Goal: Task Accomplishment & Management: Complete application form

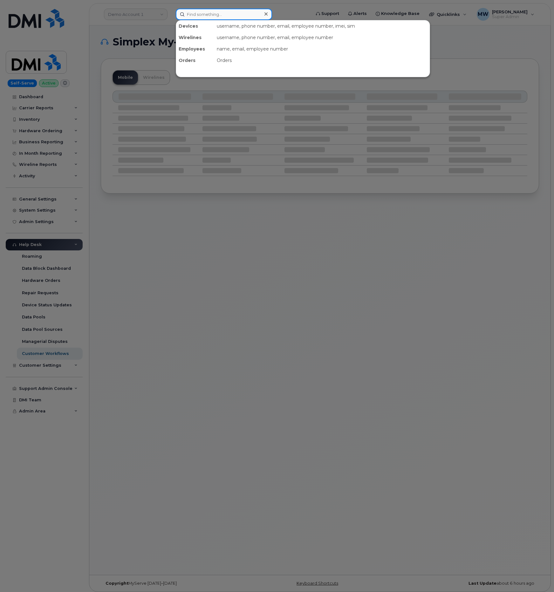
drag, startPoint x: 237, startPoint y: 13, endPoint x: 202, endPoint y: 16, distance: 35.1
click at [236, 12] on input at bounding box center [224, 14] width 96 height 11
paste input "8053776887"
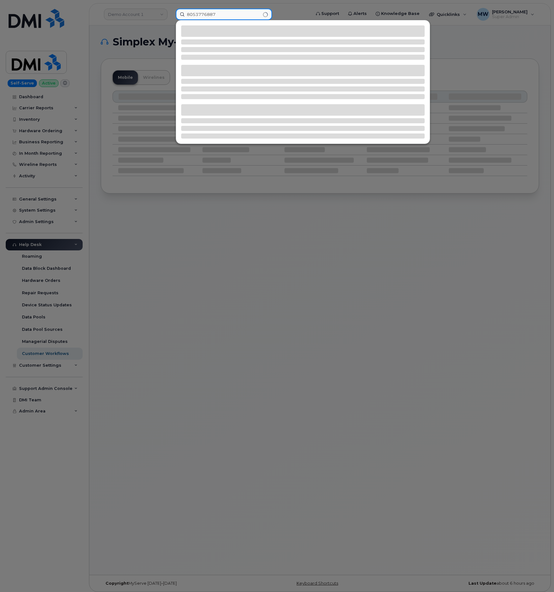
type input "8053776887"
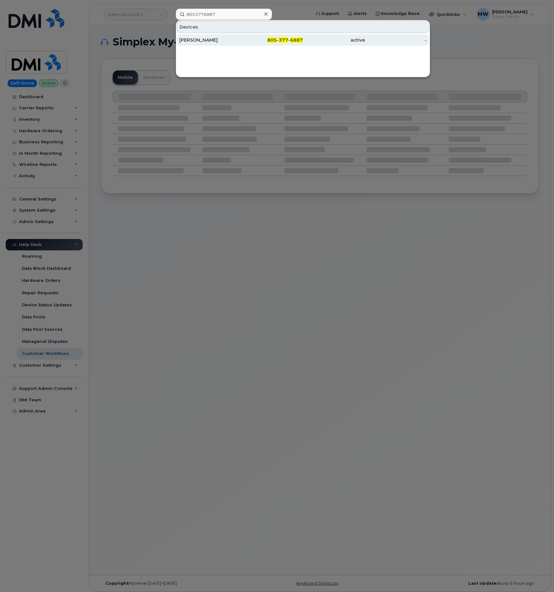
click at [250, 42] on div "805 - 377 - 6887" at bounding box center [272, 40] width 62 height 6
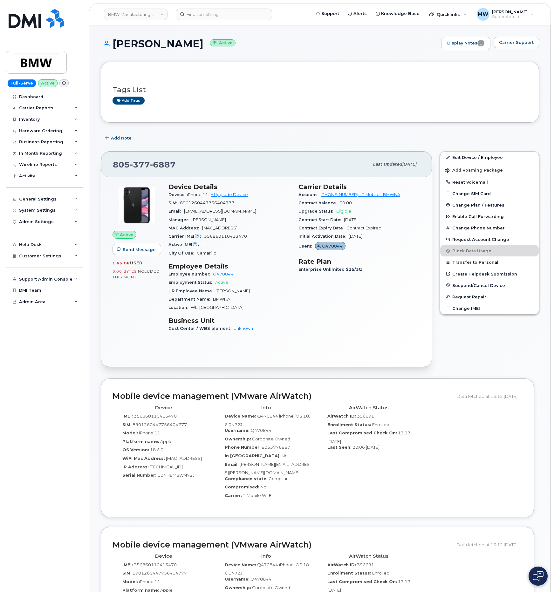
drag, startPoint x: 208, startPoint y: 45, endPoint x: 115, endPoint y: 46, distance: 93.5
click at [115, 46] on h1 "Nina Worthington Active" at bounding box center [269, 43] width 337 height 11
copy h1 "Nina Worthington"
drag, startPoint x: 319, startPoint y: 198, endPoint x: 341, endPoint y: 195, distance: 22.8
click at [346, 195] on div "Account 973767968 - T-Mobile - BMWNA" at bounding box center [360, 195] width 122 height 8
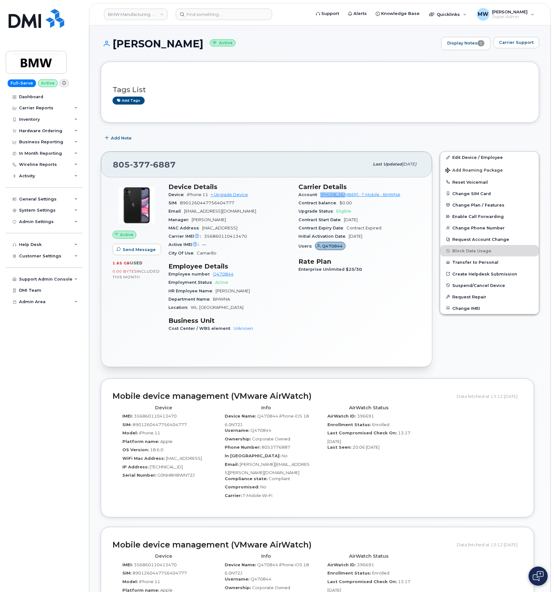
copy link "973767968"
click at [49, 134] on div "Hardware Ordering" at bounding box center [40, 130] width 43 height 5
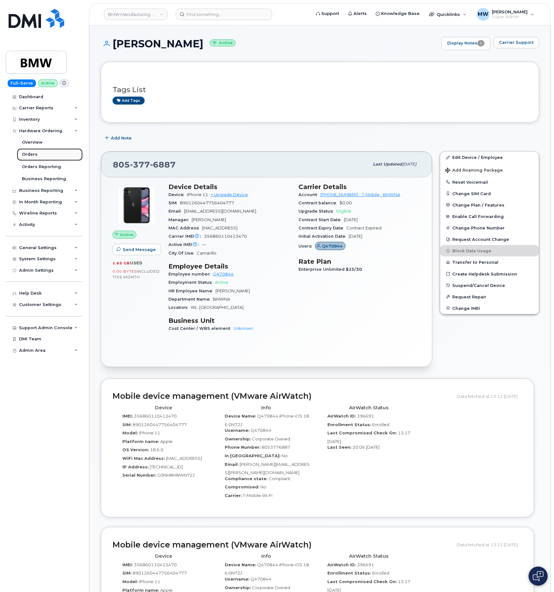
click at [32, 156] on div "Orders" at bounding box center [30, 155] width 16 height 6
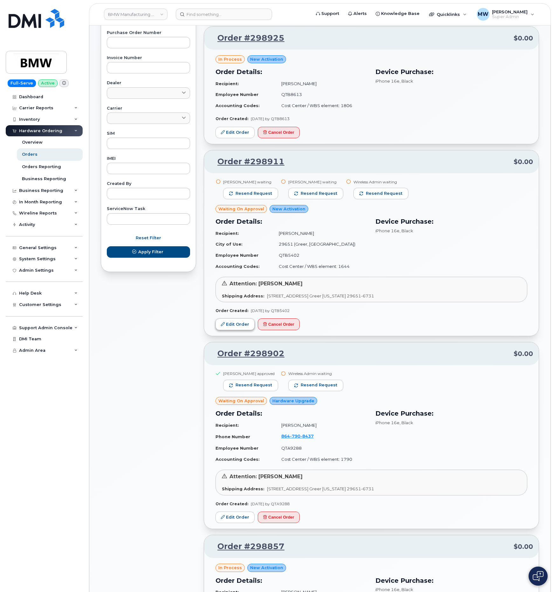
scroll to position [334, 0]
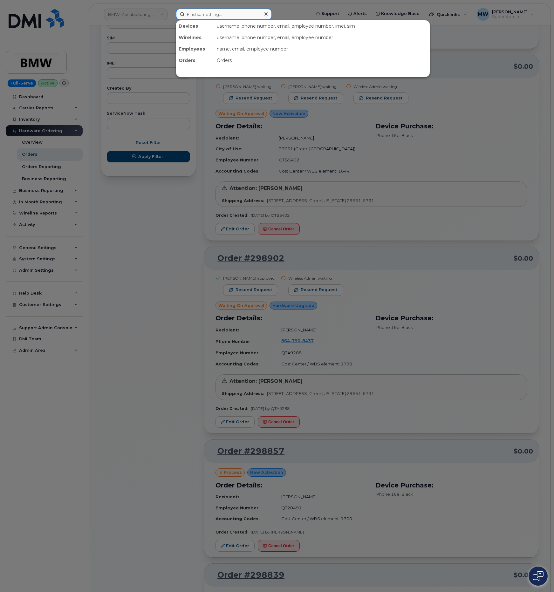
click at [226, 17] on input at bounding box center [224, 14] width 96 height 11
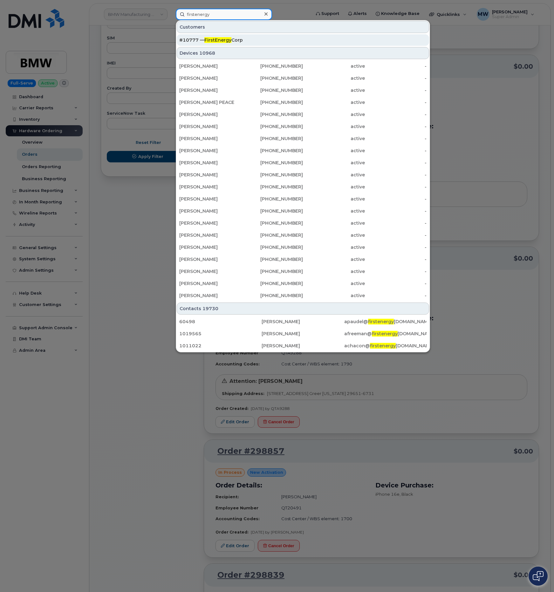
type input "firstenergy"
click at [220, 39] on span "FirstEnergy" at bounding box center [217, 40] width 27 height 6
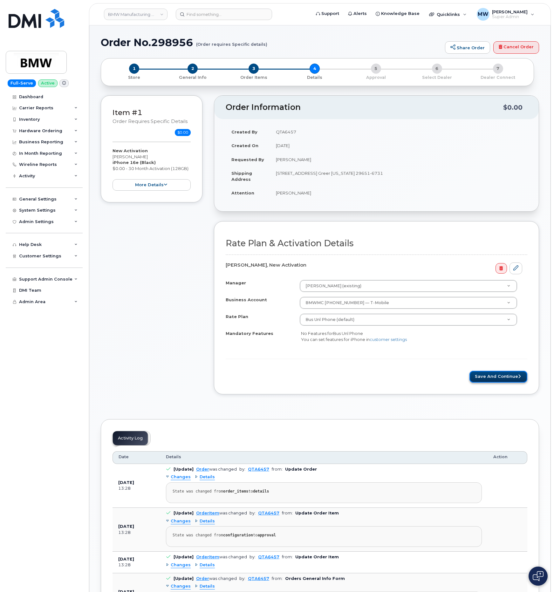
click at [497, 376] on button "Save and Continue" at bounding box center [499, 377] width 58 height 12
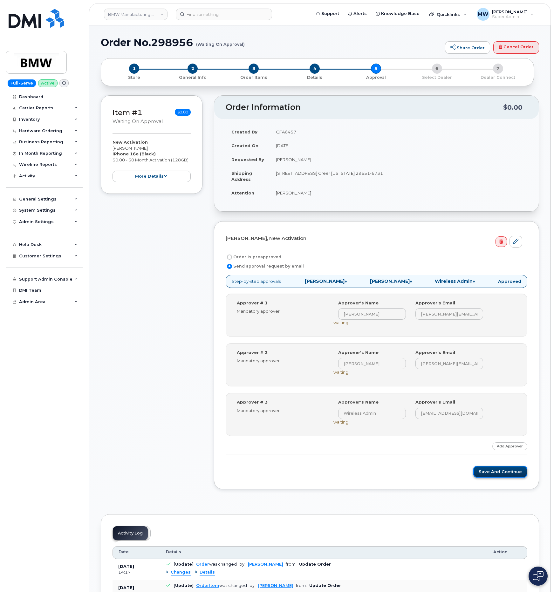
click at [499, 476] on button "Save and Continue" at bounding box center [500, 472] width 54 height 12
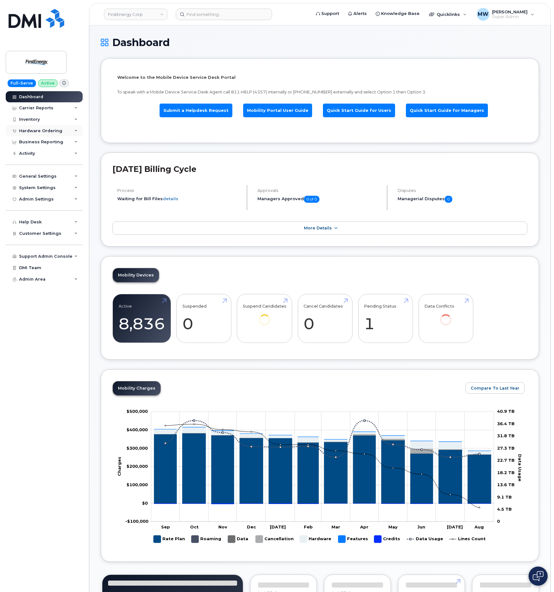
click at [47, 133] on div "Hardware Ordering" at bounding box center [40, 130] width 43 height 5
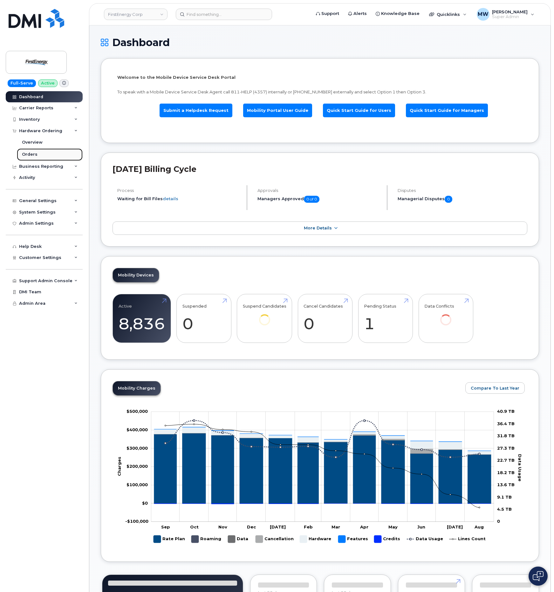
click at [43, 158] on link "Orders" at bounding box center [50, 154] width 66 height 12
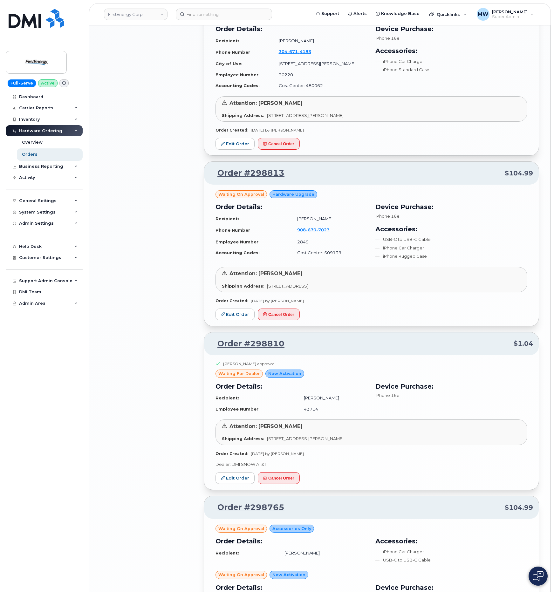
scroll to position [1050, 0]
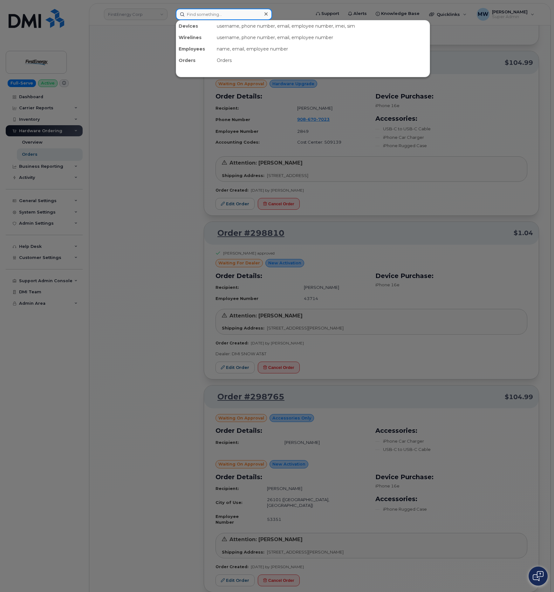
click at [227, 12] on input at bounding box center [224, 14] width 96 height 11
paste input "[PERSON_NAME]"
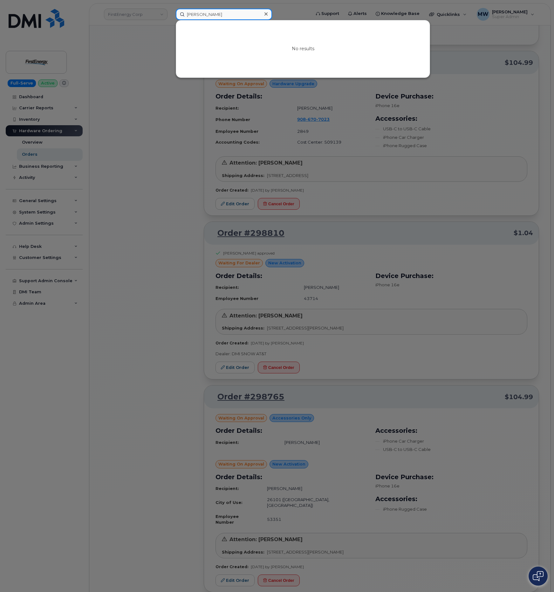
drag, startPoint x: 216, startPoint y: 10, endPoint x: 161, endPoint y: 12, distance: 55.3
click at [171, 12] on div "James Stover No results" at bounding box center [241, 14] width 141 height 11
paste input "[PERSON_NAME]"
type input "Vida Golubovic"
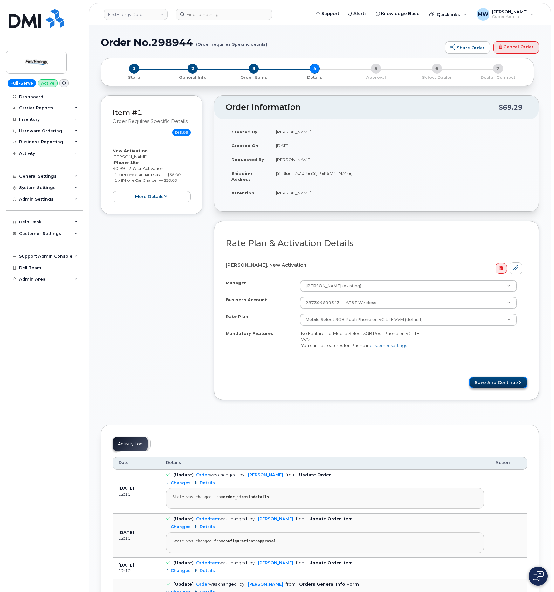
click at [500, 387] on button "Save and Continue" at bounding box center [499, 383] width 58 height 12
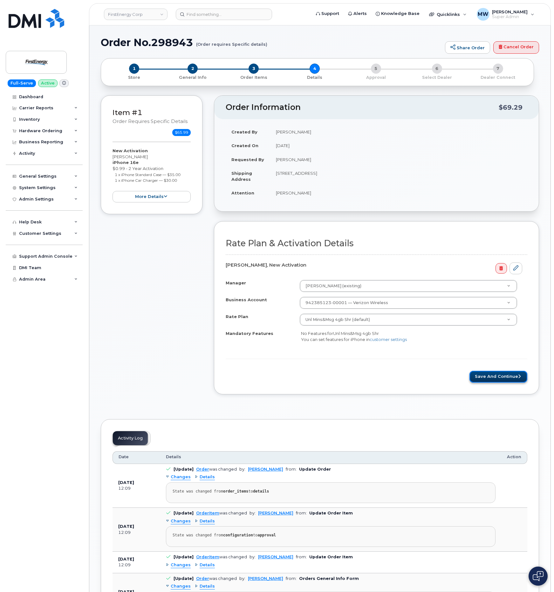
click at [517, 378] on button "Save and Continue" at bounding box center [499, 377] width 58 height 12
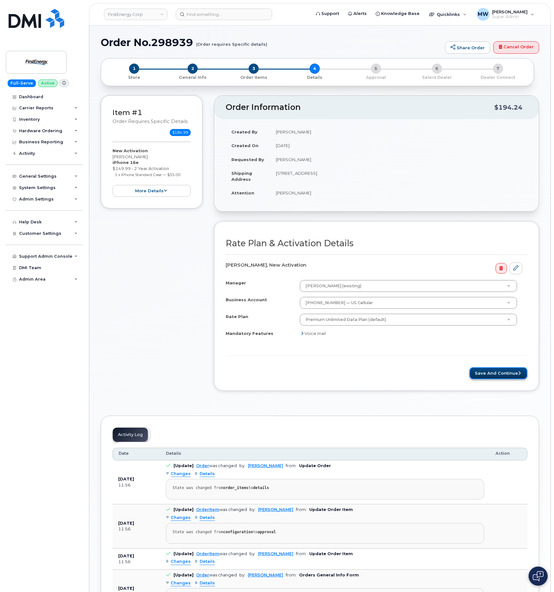
drag, startPoint x: 497, startPoint y: 380, endPoint x: 497, endPoint y: 374, distance: 5.7
click at [497, 379] on button "Save and Continue" at bounding box center [499, 373] width 58 height 12
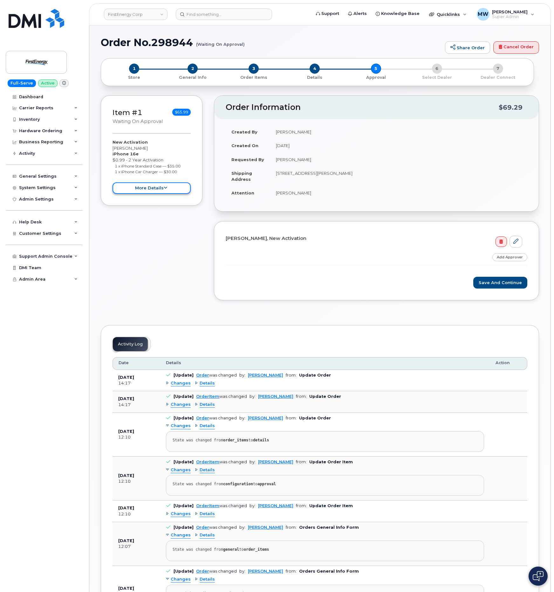
click at [154, 191] on button "more details" at bounding box center [152, 188] width 78 height 12
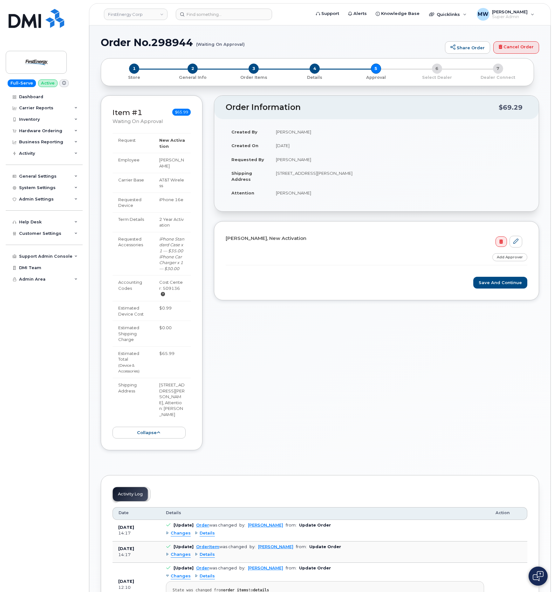
drag, startPoint x: 164, startPoint y: 169, endPoint x: 160, endPoint y: 161, distance: 9.5
click at [157, 161] on td "Vida Golubovic" at bounding box center [172, 163] width 37 height 20
copy td "Vida Golubovic"
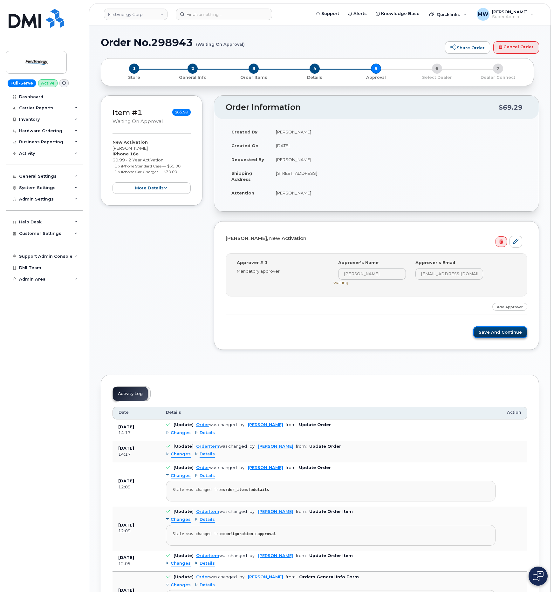
click at [500, 329] on button "Save and Continue" at bounding box center [500, 332] width 54 height 12
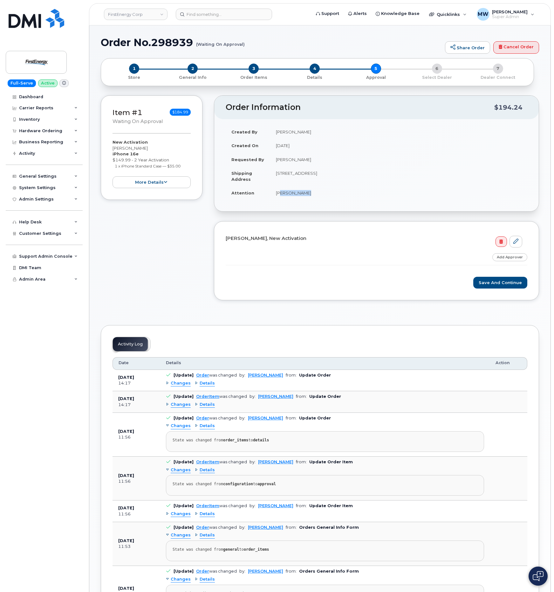
drag, startPoint x: 309, startPoint y: 195, endPoint x: 278, endPoint y: 197, distance: 31.6
click at [278, 197] on td "James Stover" at bounding box center [398, 193] width 257 height 14
drag, startPoint x: 146, startPoint y: 149, endPoint x: 113, endPoint y: 148, distance: 33.7
click at [113, 148] on div "New Activation James Stover iPhone 16e $149.99 - 2 Year Activation 1 x iPhone S…" at bounding box center [152, 163] width 78 height 49
copy div "James Stover"
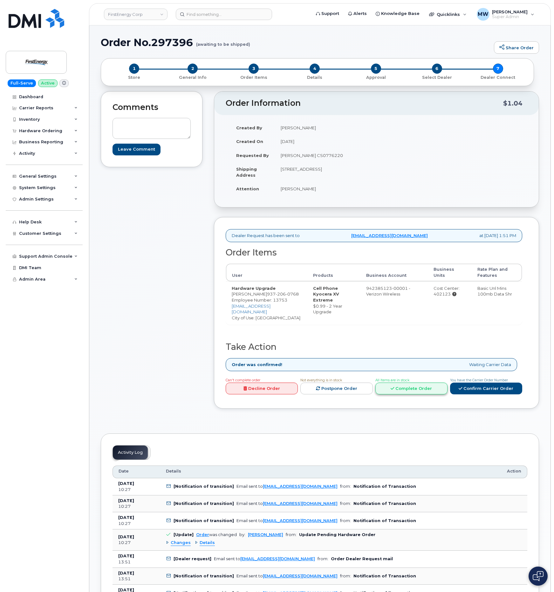
click at [422, 394] on link "Complete Order" at bounding box center [411, 389] width 72 height 12
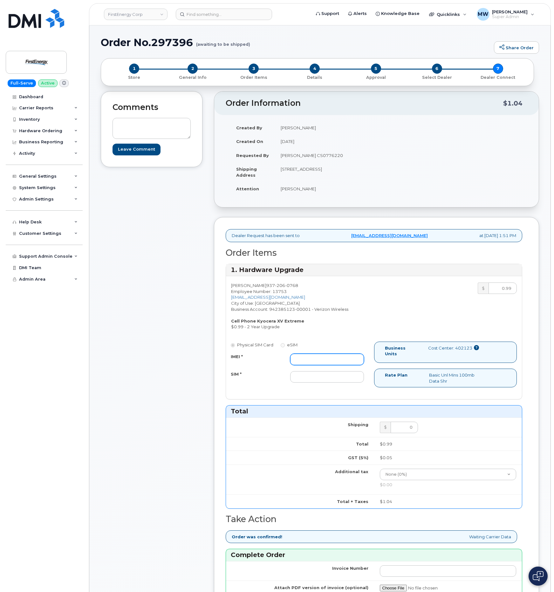
drag, startPoint x: 341, startPoint y: 360, endPoint x: 329, endPoint y: 359, distance: 11.8
click at [337, 359] on input "IMEI *" at bounding box center [327, 359] width 74 height 11
paste input "016237003992948"
type input "016237003992948"
click at [326, 380] on input "SIM *" at bounding box center [327, 376] width 74 height 11
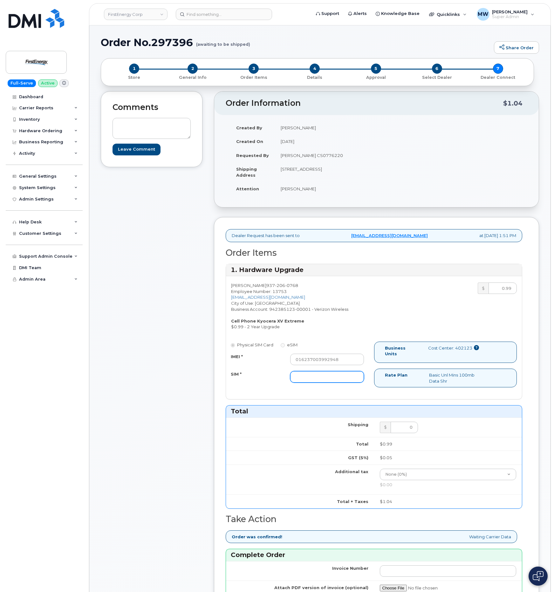
paste input "[TECHNICAL_ID]"
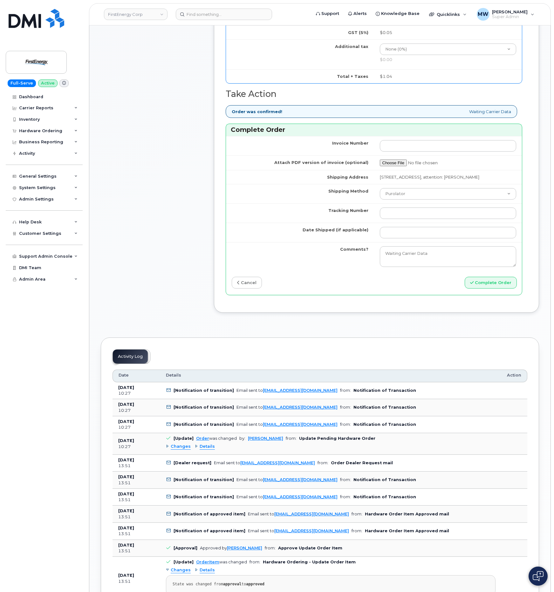
scroll to position [429, 0]
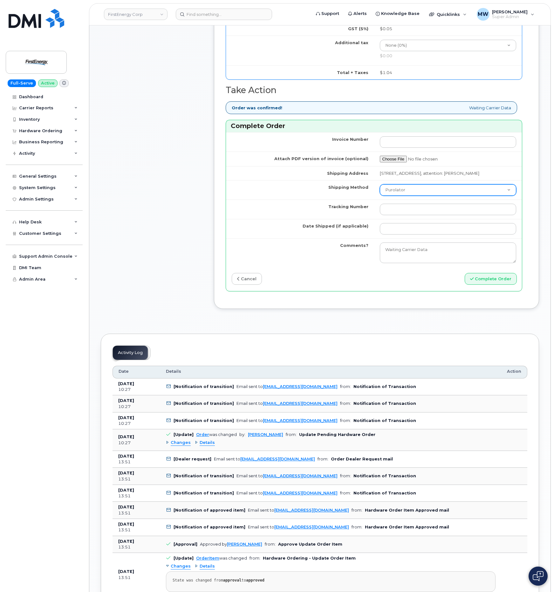
type input "[TECHNICAL_ID]"
drag, startPoint x: 423, startPoint y: 197, endPoint x: 423, endPoint y: 200, distance: 3.5
click at [423, 196] on select "Purolator UPS FedEx Canada Post Courier Other Drop Off Pick Up" at bounding box center [448, 189] width 137 height 11
select select "UPS"
click at [380, 193] on select "Purolator UPS FedEx Canada Post Courier Other Drop Off Pick Up" at bounding box center [448, 189] width 137 height 11
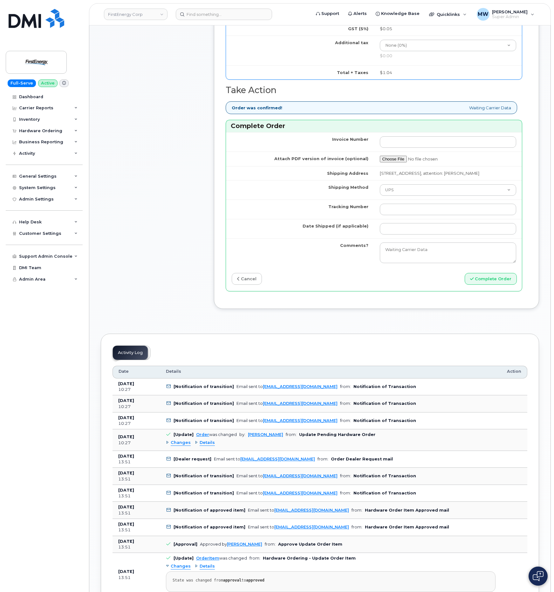
click at [424, 208] on td at bounding box center [448, 209] width 148 height 19
click at [423, 215] on input "Tracking Number" at bounding box center [448, 209] width 137 height 11
paste input "1ZHF11964222754302"
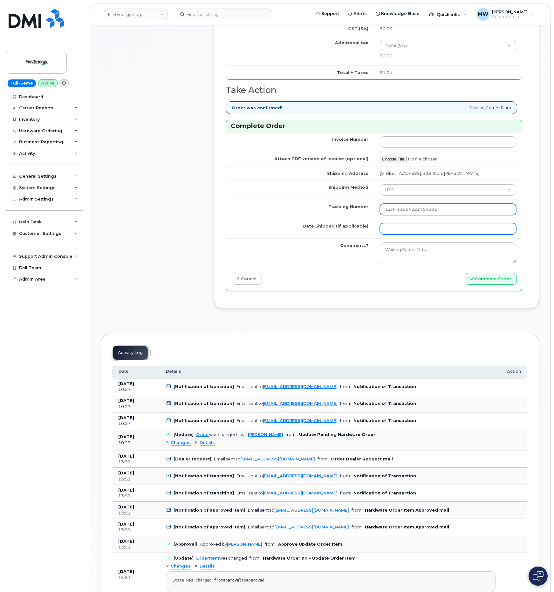
type input "1ZHF11964222754302"
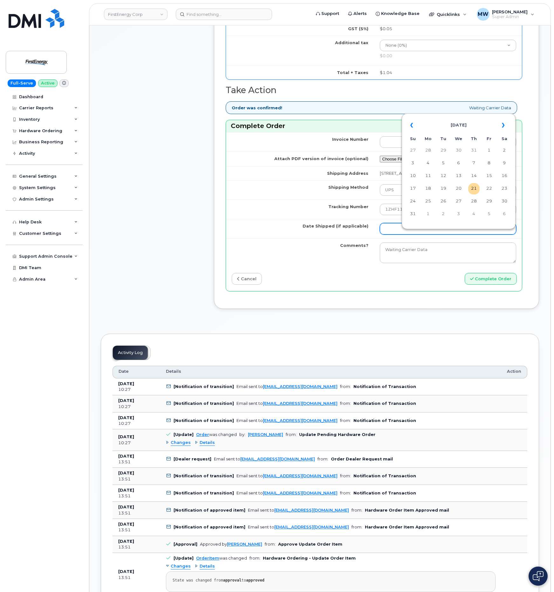
click at [407, 235] on input "Date Shipped (if applicable)" at bounding box center [448, 228] width 137 height 11
click at [475, 191] on td "21" at bounding box center [473, 188] width 11 height 11
type input "[DATE]"
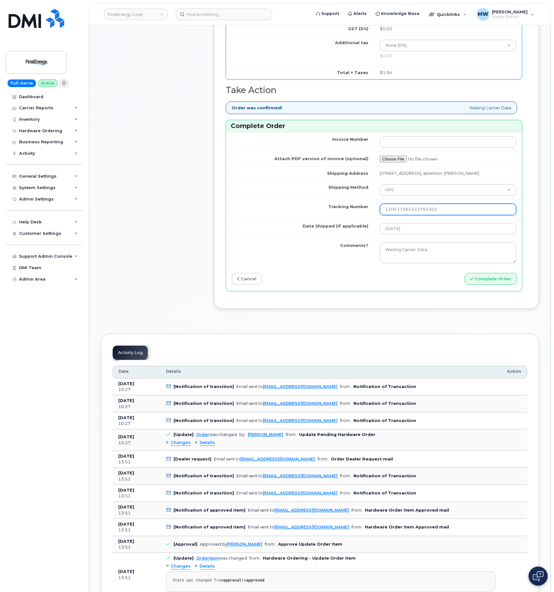
drag, startPoint x: 394, startPoint y: 218, endPoint x: 251, endPoint y: 210, distance: 143.0
click at [254, 214] on tr "Tracking Number 1ZHF11964222754302" at bounding box center [374, 209] width 296 height 19
type input "1ZHF11964222754302"
click at [471, 235] on input "[DATE]" at bounding box center [448, 228] width 137 height 11
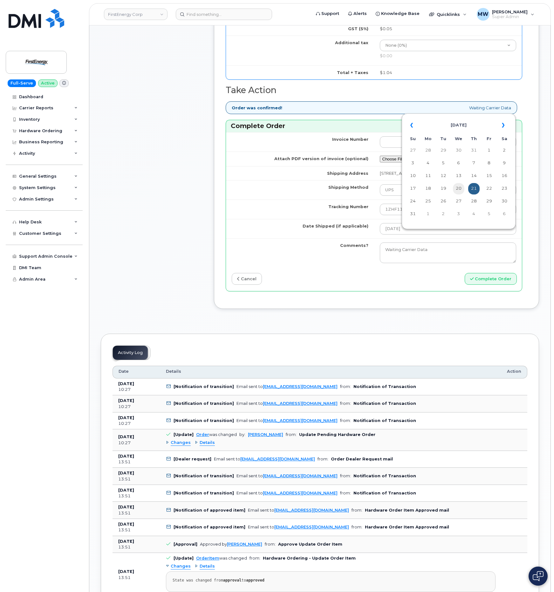
click at [458, 186] on td "20" at bounding box center [458, 188] width 11 height 11
type input "[DATE]"
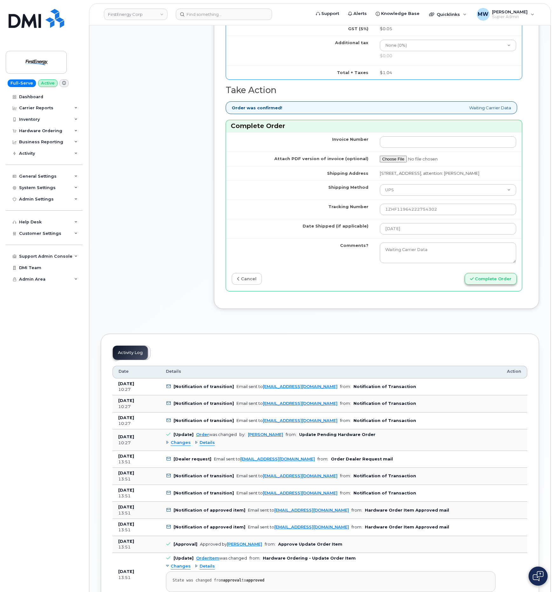
drag, startPoint x: 491, startPoint y: 295, endPoint x: 490, endPoint y: 290, distance: 4.6
click at [491, 291] on div "Invoice Number Attach PDF version of invoice (optional) Shipping Address [STREE…" at bounding box center [374, 211] width 296 height 159
drag, startPoint x: 490, startPoint y: 290, endPoint x: 6, endPoint y: 342, distance: 487.2
click at [490, 285] on button "Complete Order" at bounding box center [491, 279] width 52 height 12
